Goal: Transaction & Acquisition: Purchase product/service

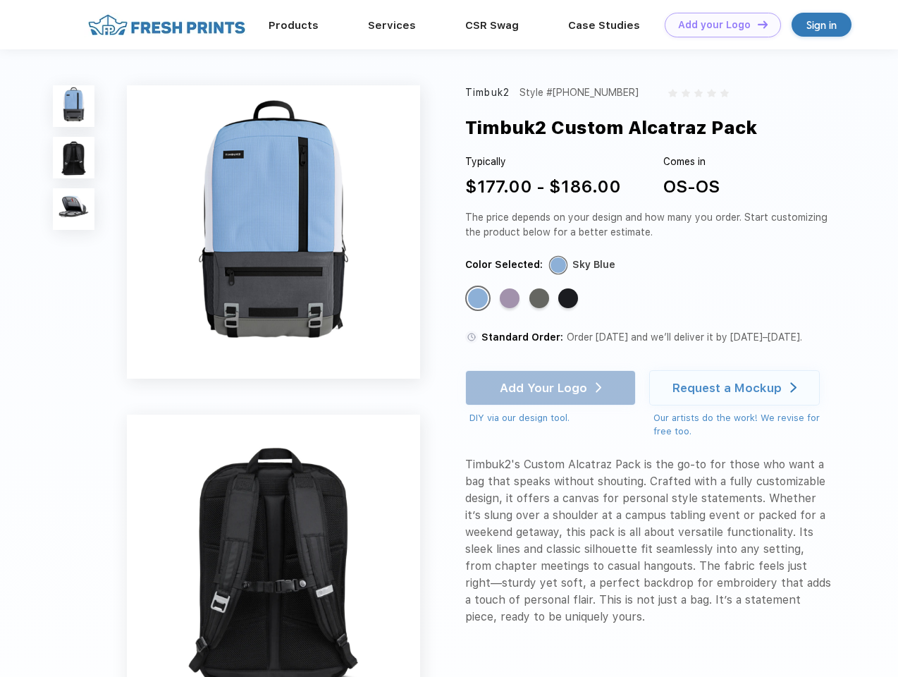
click at [718, 25] on link "Add your Logo Design Tool" at bounding box center [723, 25] width 116 height 25
click at [0, 0] on div "Design Tool" at bounding box center [0, 0] width 0 height 0
click at [757, 24] on link "Add your Logo Design Tool" at bounding box center [723, 25] width 116 height 25
click at [74, 106] on img at bounding box center [74, 106] width 42 height 42
click at [74, 158] on img at bounding box center [74, 158] width 42 height 42
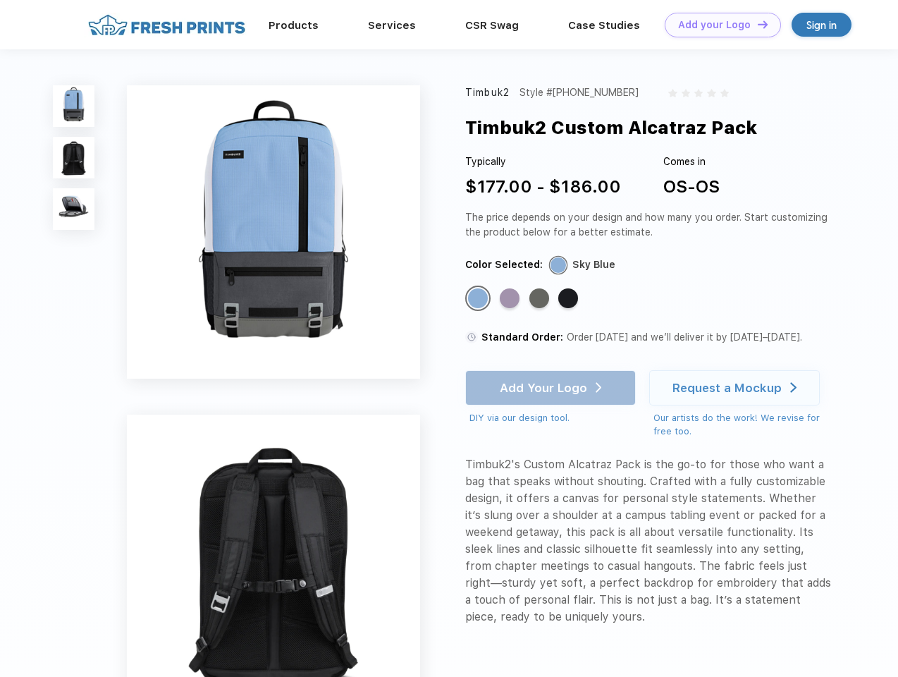
click at [74, 209] on img at bounding box center [74, 209] width 42 height 42
click at [480, 299] on div "Standard Color" at bounding box center [478, 298] width 20 height 20
click at [511, 299] on div "Standard Color" at bounding box center [510, 298] width 20 height 20
click at [541, 299] on div "Standard Color" at bounding box center [540, 298] width 20 height 20
click at [570, 299] on div "Standard Color" at bounding box center [569, 298] width 20 height 20
